Goal: Find contact information: Find contact information

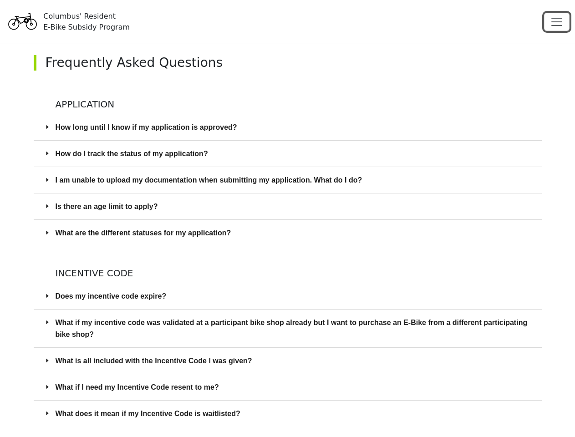
click at [557, 22] on span "Toggle navigation" at bounding box center [557, 22] width 14 height 14
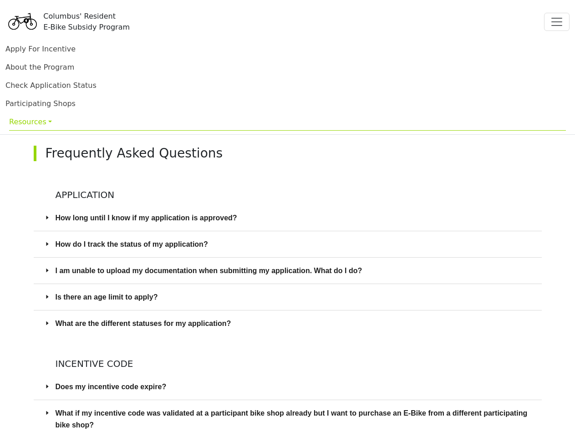
click at [288, 127] on link "Resources" at bounding box center [287, 122] width 557 height 18
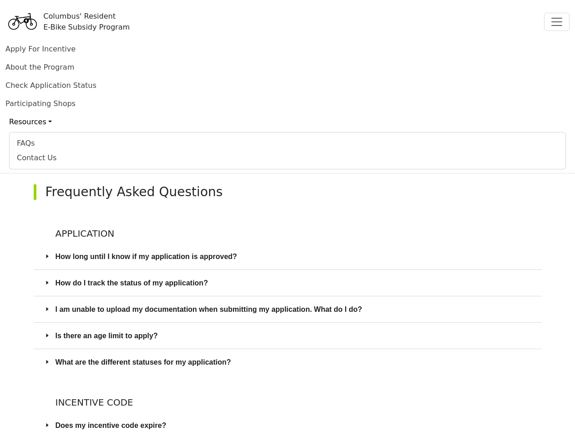
click at [288, 153] on div "Contact Us" at bounding box center [287, 157] width 541 height 11
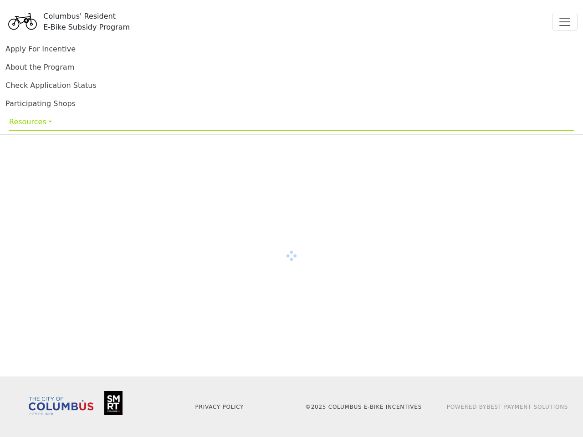
click at [288, 233] on div at bounding box center [291, 256] width 583 height 242
click at [288, 296] on div at bounding box center [291, 256] width 583 height 242
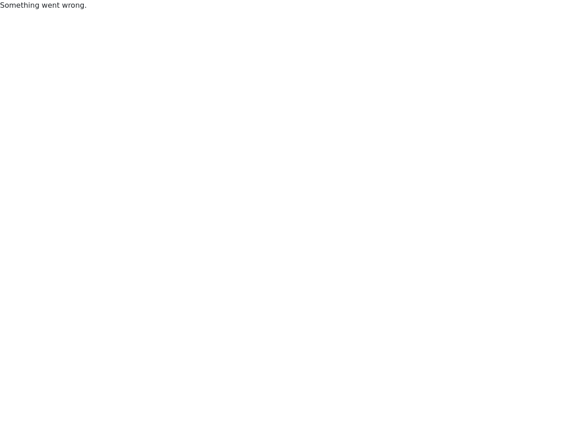
click at [288, 328] on body "Something went wrong." at bounding box center [291, 218] width 583 height 437
click at [288, 361] on body "Something went wrong." at bounding box center [291, 218] width 583 height 437
click at [288, 387] on body "Something went wrong." at bounding box center [291, 218] width 583 height 437
